Goal: Transaction & Acquisition: Purchase product/service

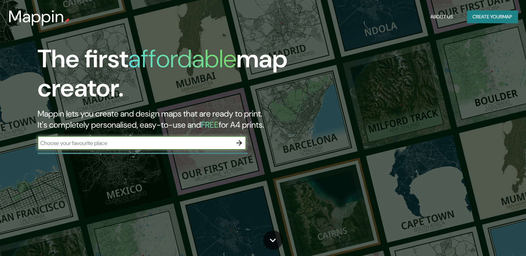
click at [128, 141] on input "text" at bounding box center [135, 143] width 195 height 8
type input "[GEOGRAPHIC_DATA]"
click at [236, 144] on icon "button" at bounding box center [239, 143] width 8 height 8
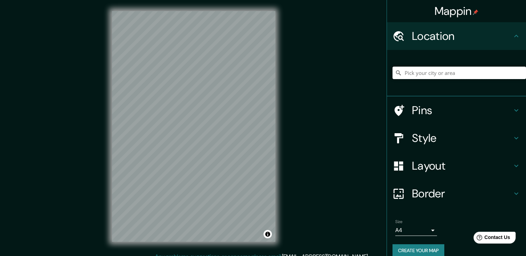
click at [429, 74] on input "Pick your city or area" at bounding box center [458, 73] width 133 height 13
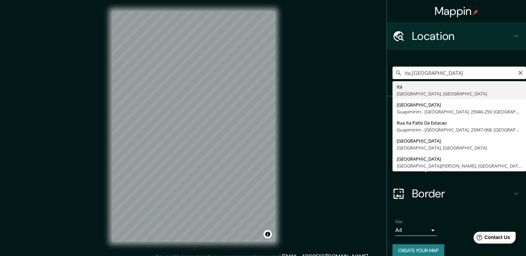
type input "Itá, [GEOGRAPHIC_DATA], [GEOGRAPHIC_DATA]"
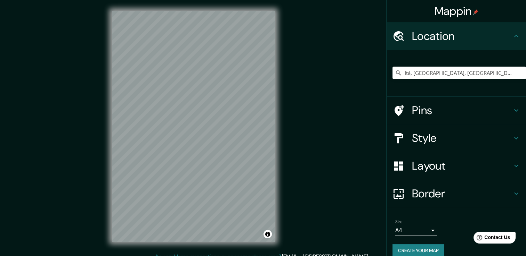
click at [483, 138] on h4 "Style" at bounding box center [462, 138] width 100 height 14
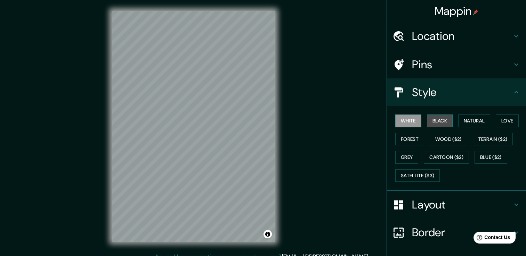
click at [437, 120] on button "Black" at bounding box center [440, 121] width 26 height 13
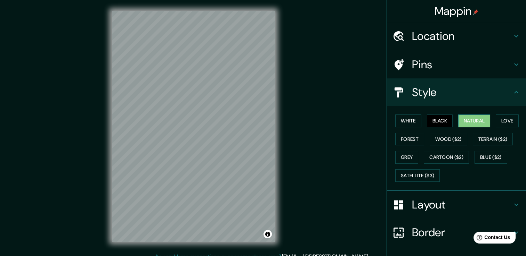
click at [462, 118] on button "Natural" at bounding box center [474, 121] width 32 height 13
click at [411, 143] on button "Forest" at bounding box center [409, 139] width 29 height 13
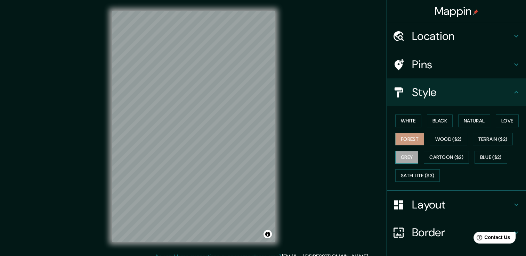
click at [398, 155] on button "Grey" at bounding box center [406, 157] width 23 height 13
click at [427, 155] on button "Cartoon ($2)" at bounding box center [446, 157] width 45 height 13
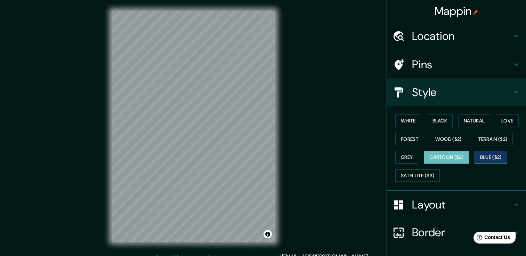
click at [484, 155] on button "Blue ($2)" at bounding box center [490, 157] width 33 height 13
click at [411, 140] on button "Forest" at bounding box center [409, 139] width 29 height 13
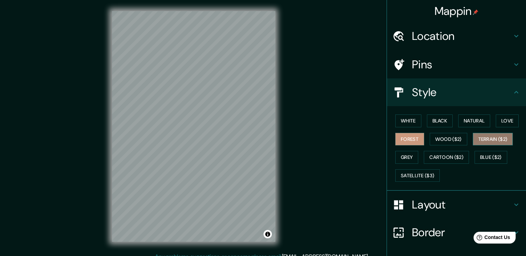
click at [486, 140] on button "Terrain ($2)" at bounding box center [492, 139] width 40 height 13
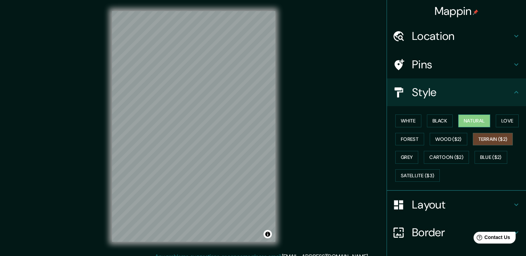
click at [467, 125] on button "Natural" at bounding box center [474, 121] width 32 height 13
